Goal: Task Accomplishment & Management: Use online tool/utility

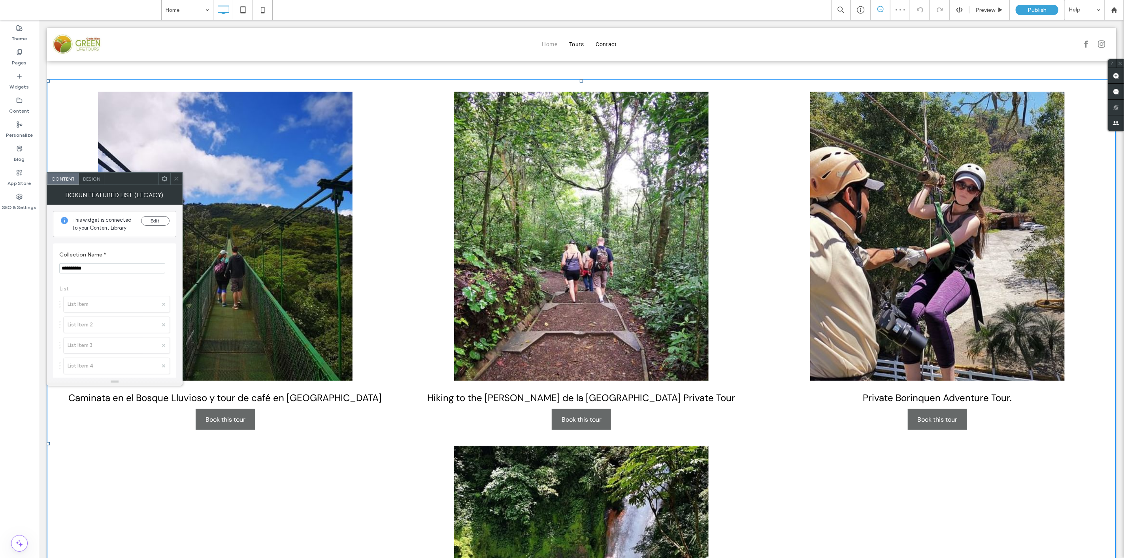
click at [177, 177] on icon at bounding box center [177, 179] width 6 height 6
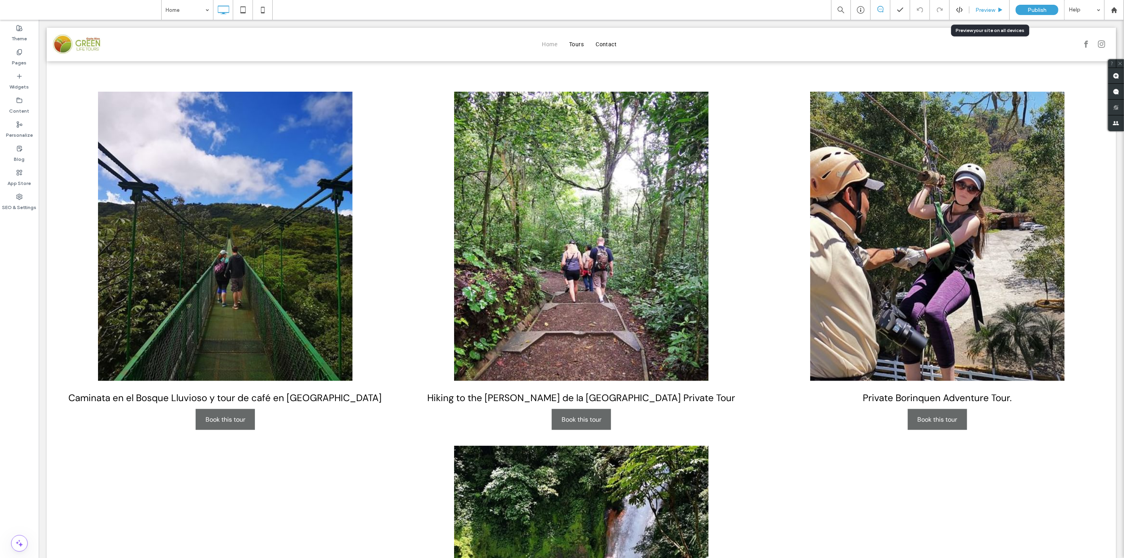
click at [991, 11] on span "Preview" at bounding box center [986, 10] width 20 height 7
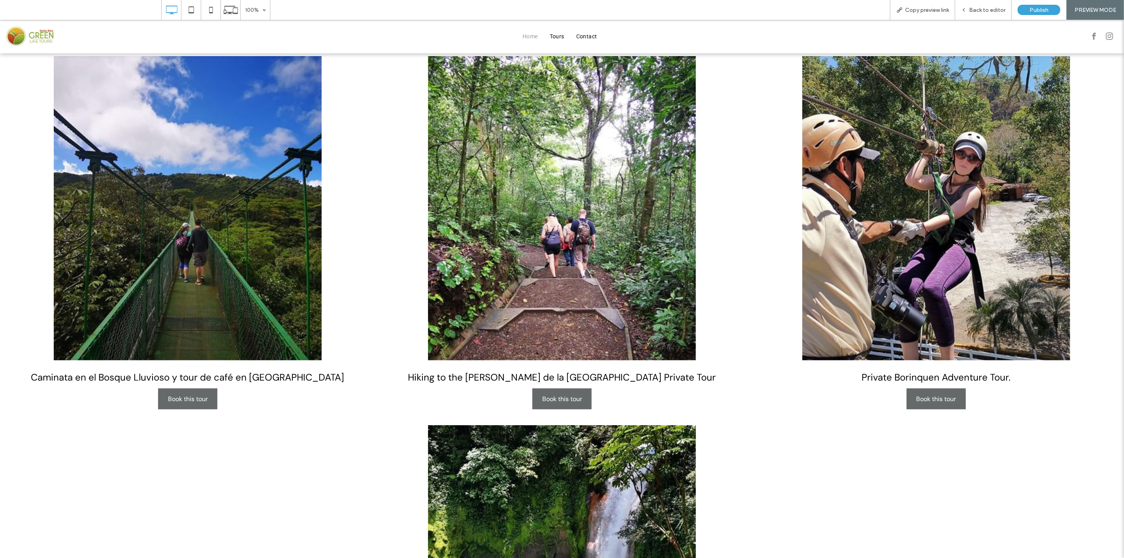
scroll to position [307, 0]
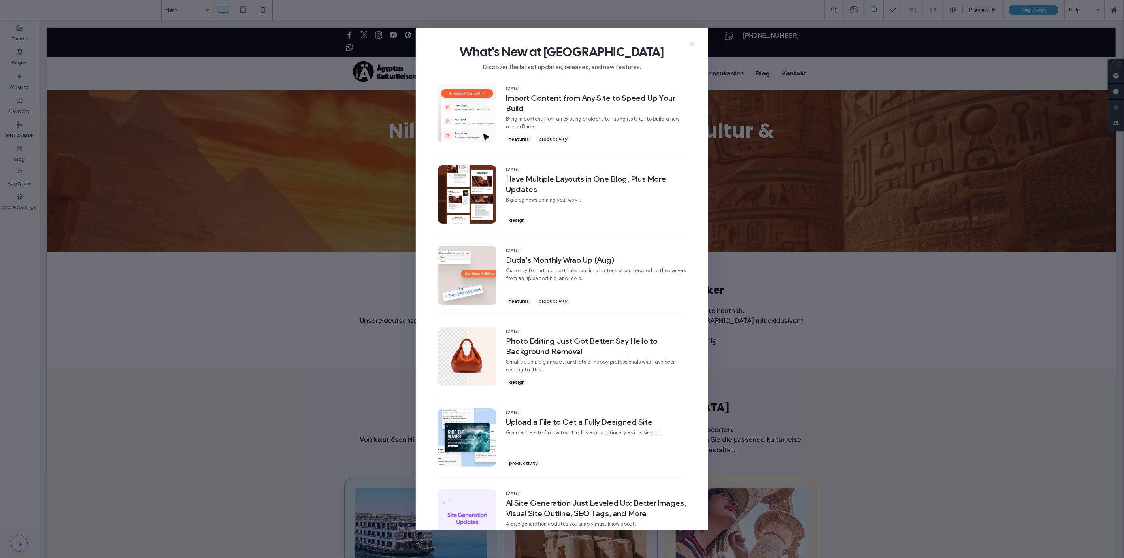
click at [690, 44] on icon at bounding box center [692, 44] width 6 height 6
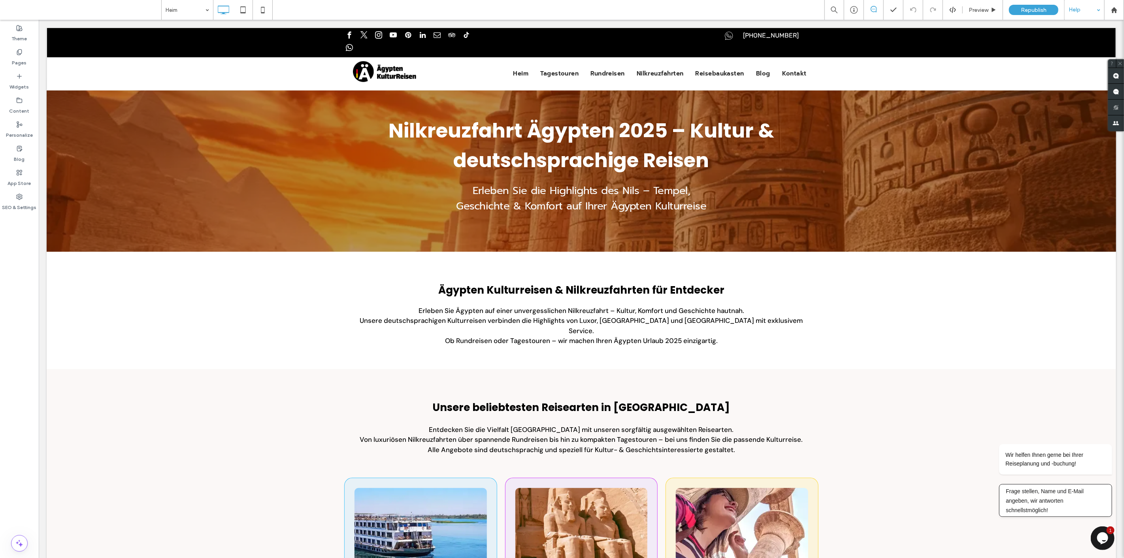
click at [1080, 8] on div "Help" at bounding box center [1085, 10] width 40 height 20
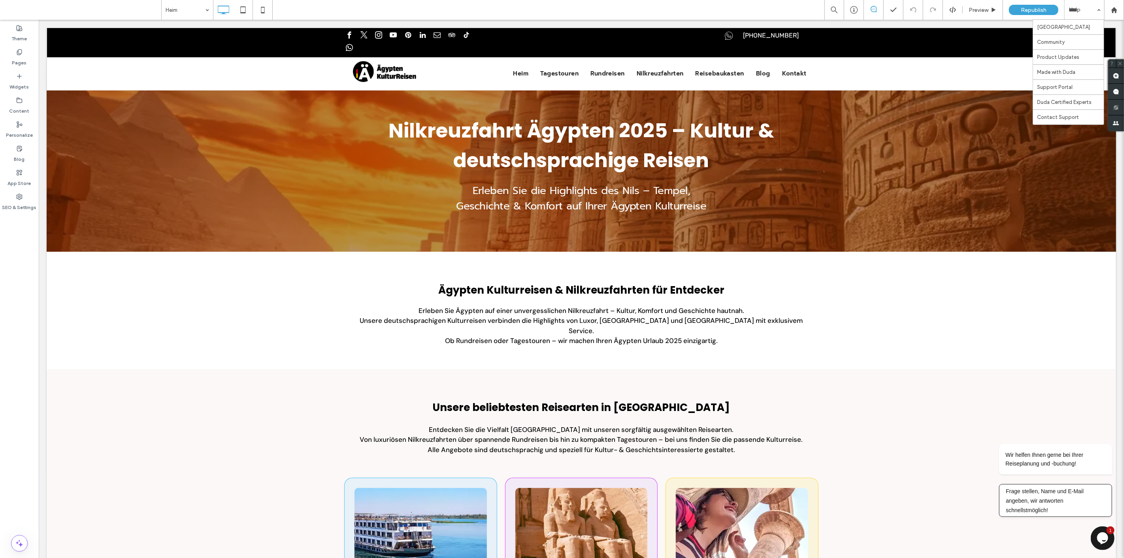
click at [1105, 532] on icon "Opens Chat This icon Opens the chat window." at bounding box center [1102, 538] width 13 height 13
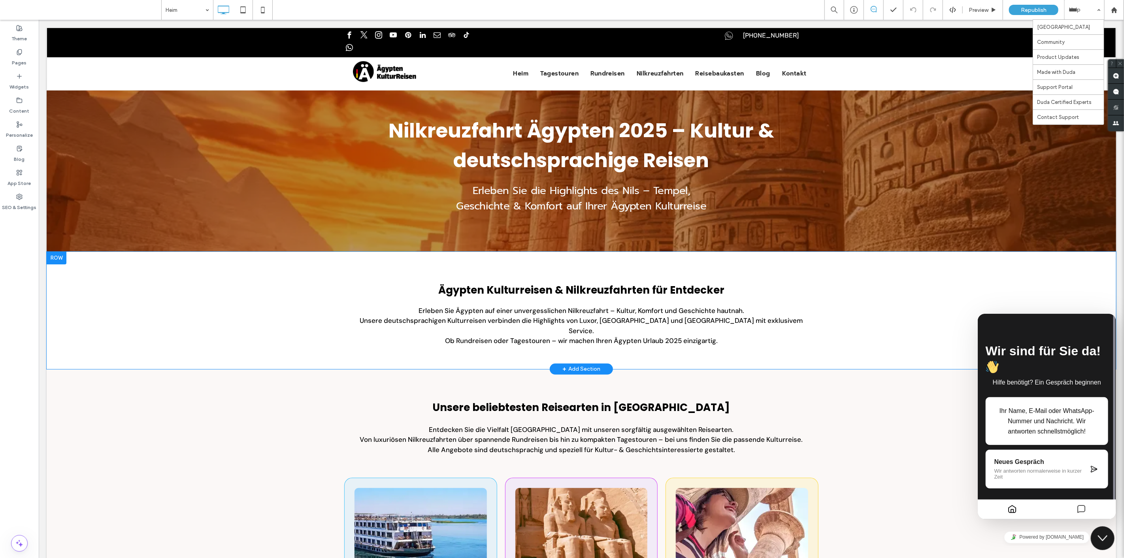
click at [1015, 274] on div "Ägypten Kulturreisen & Nilkreuzfahrten für Entdecker Erleben Sie Ägypten auf ei…" at bounding box center [581, 310] width 1070 height 117
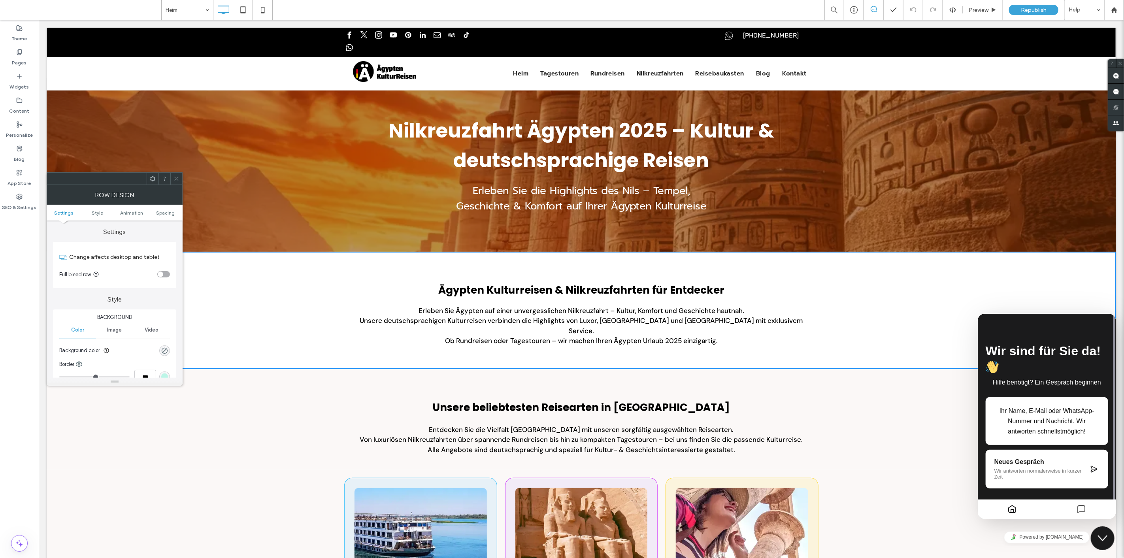
click at [181, 176] on div at bounding box center [176, 179] width 12 height 12
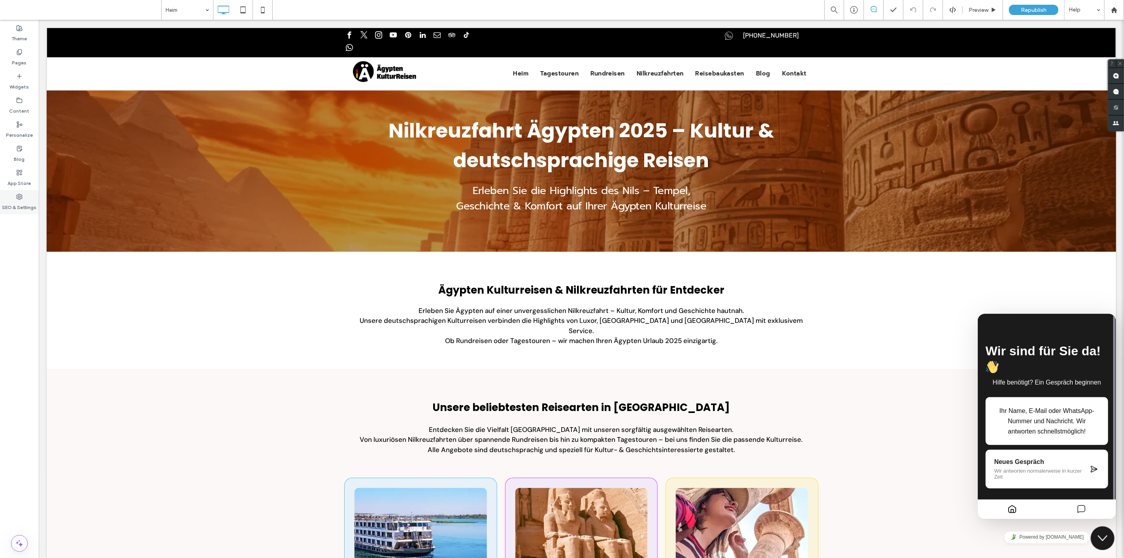
click at [18, 199] on icon at bounding box center [19, 197] width 6 height 6
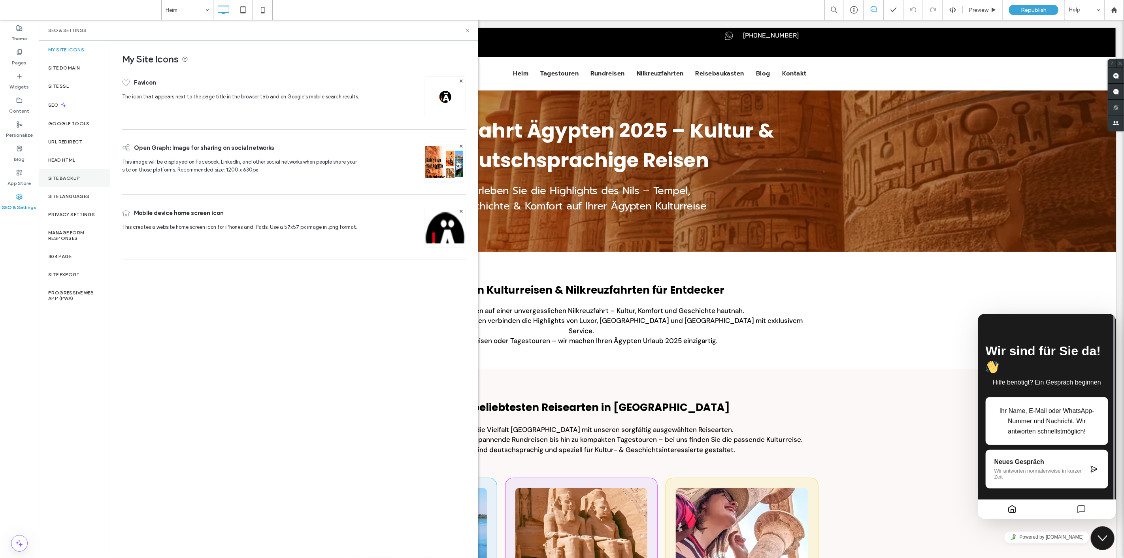
click at [70, 180] on label "Site Backup" at bounding box center [64, 179] width 32 height 6
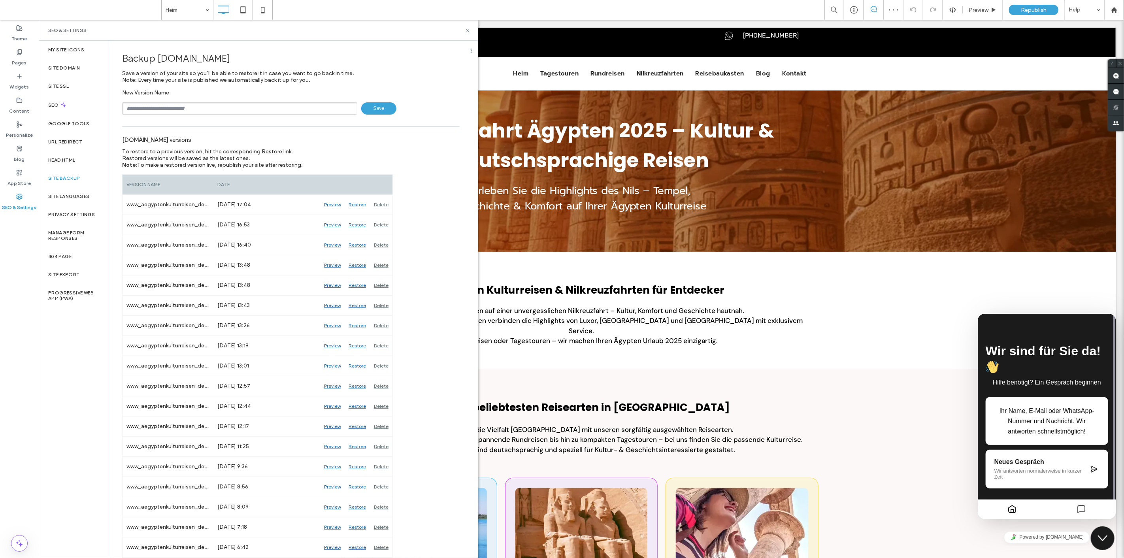
click at [220, 106] on input "text" at bounding box center [239, 108] width 235 height 12
type input "**********"
click at [378, 107] on span "Save" at bounding box center [378, 108] width 35 height 12
click at [468, 32] on icon at bounding box center [468, 31] width 6 height 6
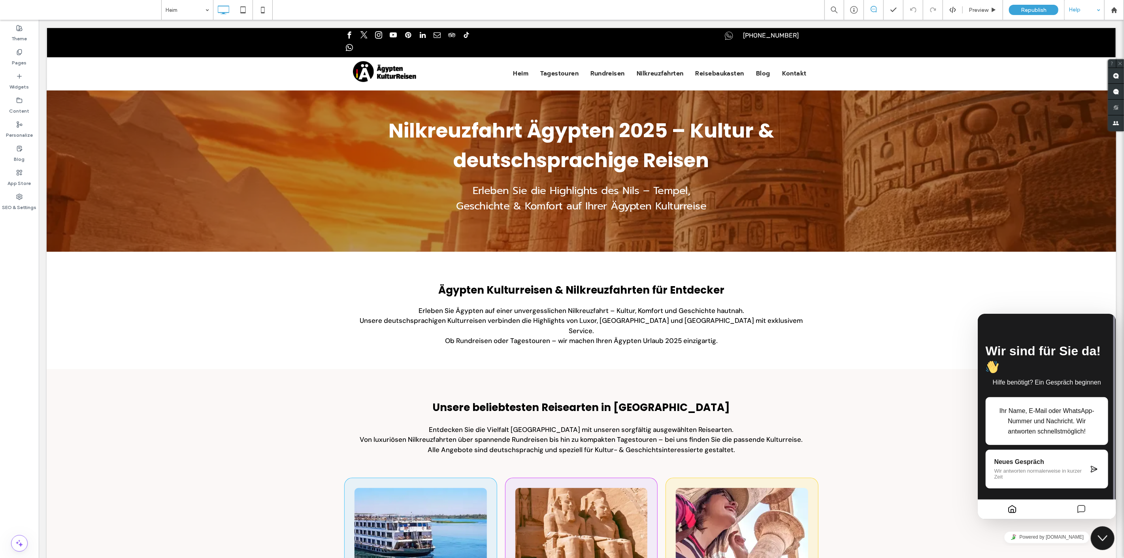
click at [1086, 4] on div "Help" at bounding box center [1085, 10] width 40 height 20
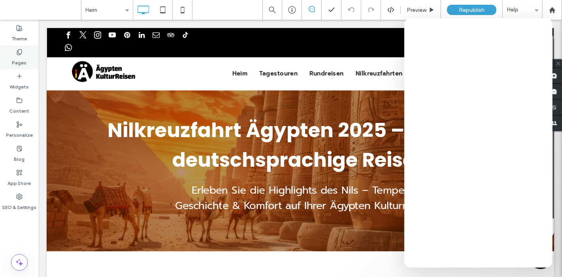
click at [20, 61] on label "Pages" at bounding box center [19, 60] width 15 height 11
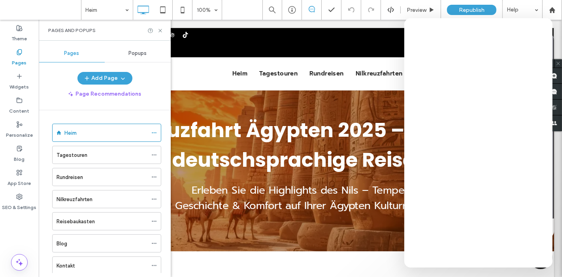
click at [136, 56] on span "Popups" at bounding box center [138, 53] width 18 height 6
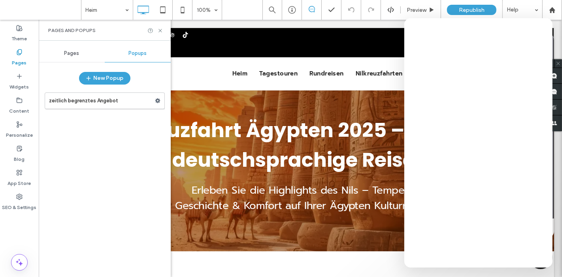
click at [71, 55] on span "Pages" at bounding box center [71, 53] width 15 height 6
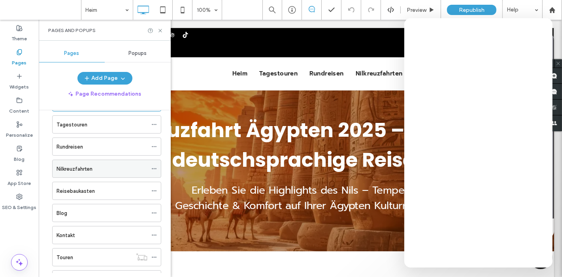
scroll to position [44, 0]
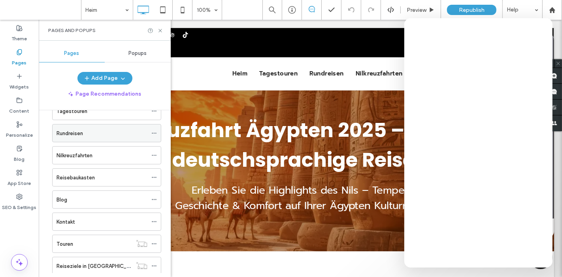
click at [91, 134] on div "Rundreisen" at bounding box center [102, 133] width 91 height 8
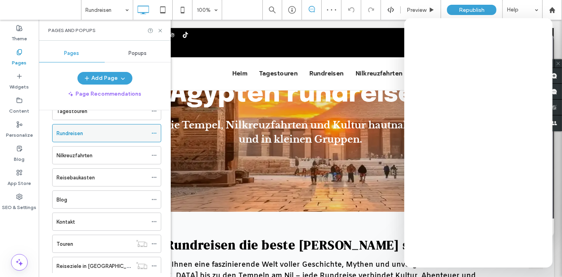
click at [157, 134] on icon at bounding box center [154, 133] width 6 height 6
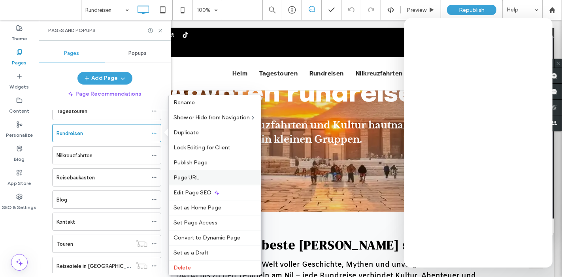
click at [209, 174] on label "Page URL" at bounding box center [215, 177] width 83 height 7
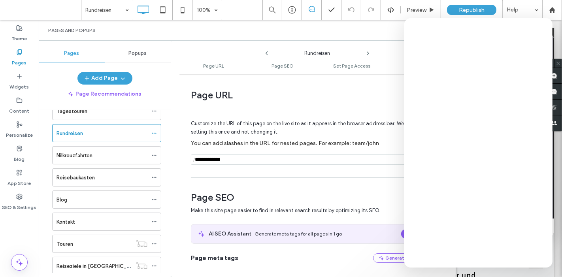
click at [242, 159] on input "notEmpty" at bounding box center [313, 160] width 244 height 10
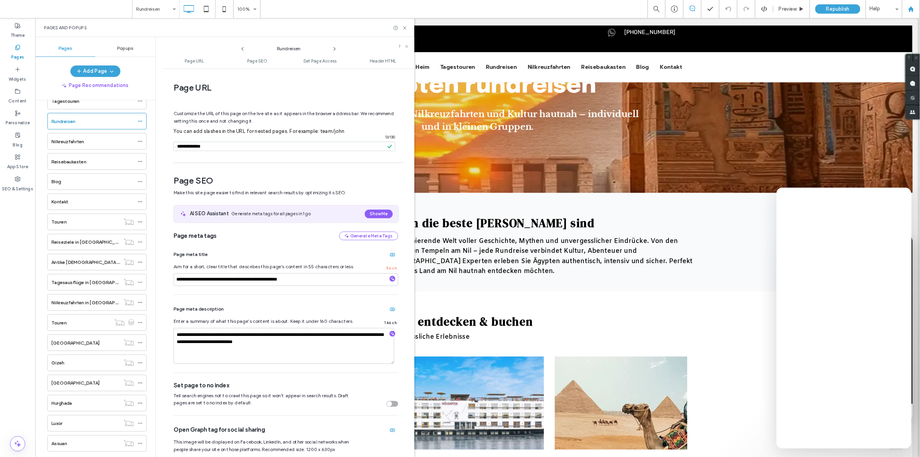
scroll to position [43, 0]
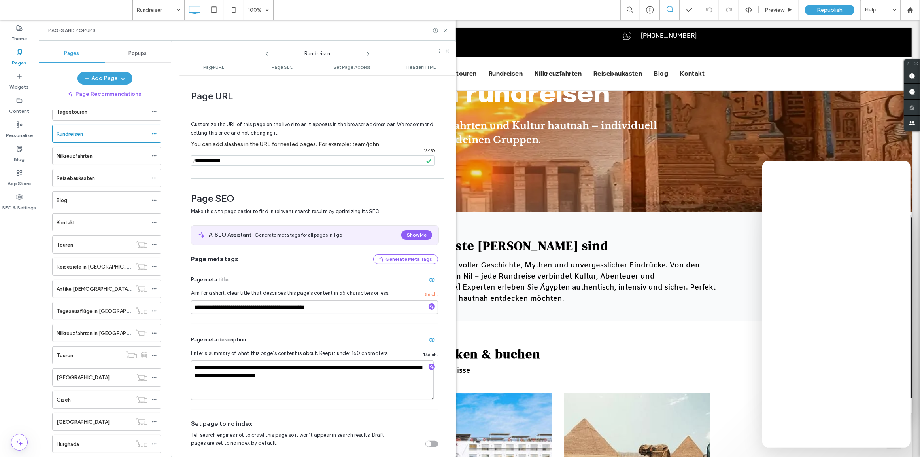
drag, startPoint x: 1124, startPoint y: 0, endPoint x: 253, endPoint y: 158, distance: 885.4
click at [253, 158] on input "notEmpty" at bounding box center [313, 160] width 244 height 10
drag, startPoint x: 253, startPoint y: 158, endPoint x: 207, endPoint y: 158, distance: 45.9
click at [207, 158] on input "notEmpty" at bounding box center [313, 160] width 244 height 10
paste input "**********"
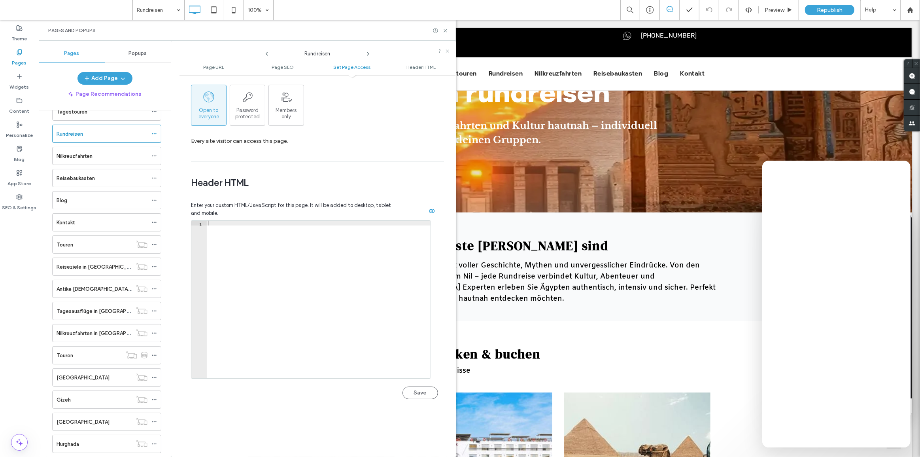
scroll to position [729, 0]
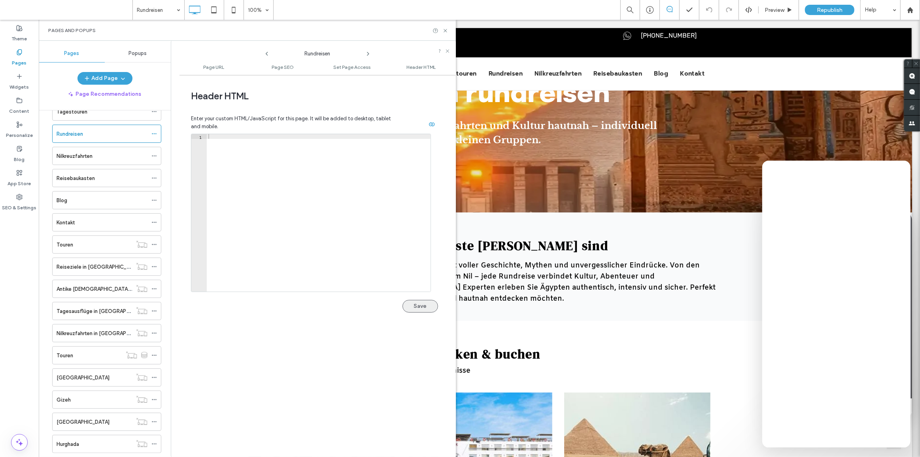
type input "**********"
click at [417, 308] on button "Save" at bounding box center [420, 306] width 36 height 13
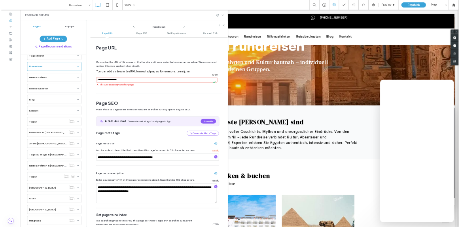
scroll to position [43, 0]
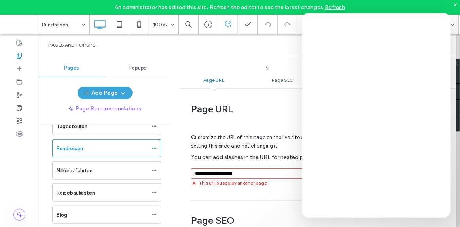
click at [330, 8] on link "Refresh" at bounding box center [335, 7] width 20 height 7
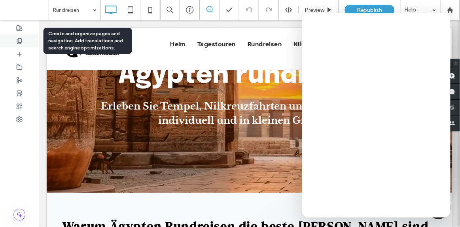
click at [22, 43] on icon at bounding box center [19, 41] width 6 height 6
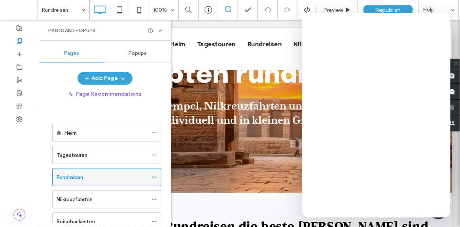
click at [107, 178] on div "Rundreisen" at bounding box center [102, 177] width 91 height 8
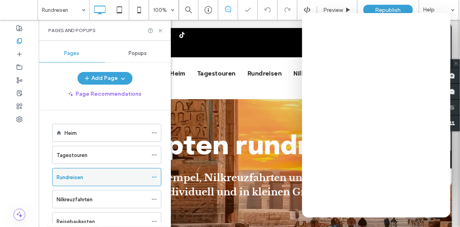
click at [156, 176] on icon at bounding box center [154, 177] width 6 height 6
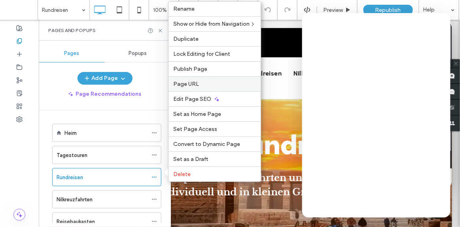
click at [210, 83] on label "Page URL" at bounding box center [214, 84] width 83 height 7
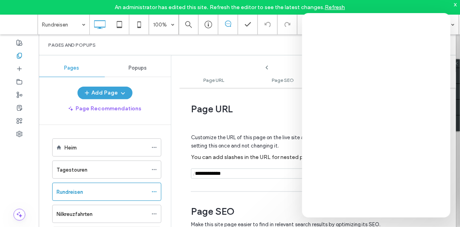
click at [335, 8] on link "Refresh" at bounding box center [335, 7] width 20 height 7
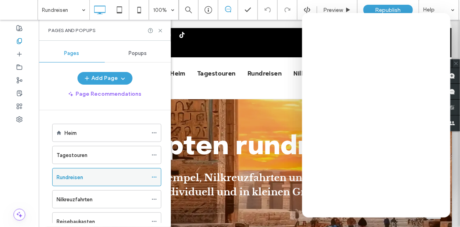
click at [150, 175] on div "Rundreisen" at bounding box center [106, 177] width 109 height 18
click at [154, 177] on use at bounding box center [154, 177] width 4 height 1
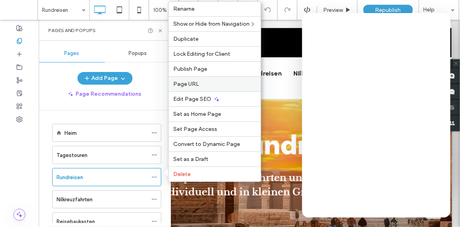
click at [193, 87] on span "Page URL" at bounding box center [186, 84] width 26 height 7
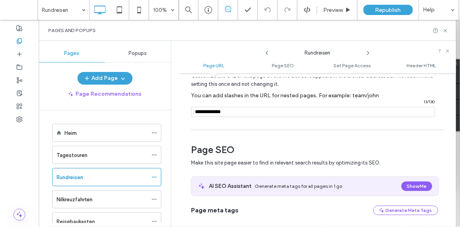
scroll to position [36, 0]
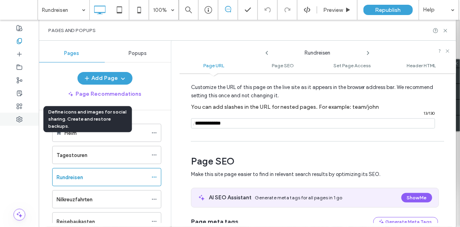
click at [17, 116] on icon at bounding box center [19, 119] width 6 height 6
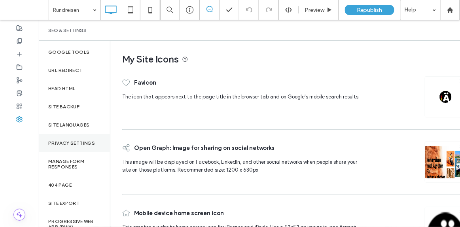
scroll to position [80, 0]
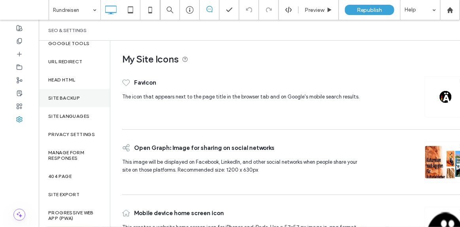
click at [83, 98] on div "Site Backup" at bounding box center [74, 98] width 71 height 18
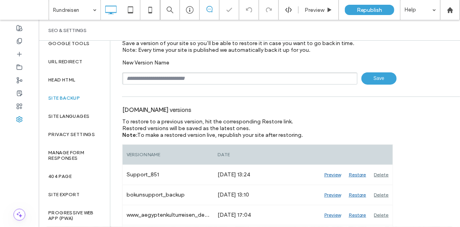
scroll to position [72, 0]
